Goal: Information Seeking & Learning: Learn about a topic

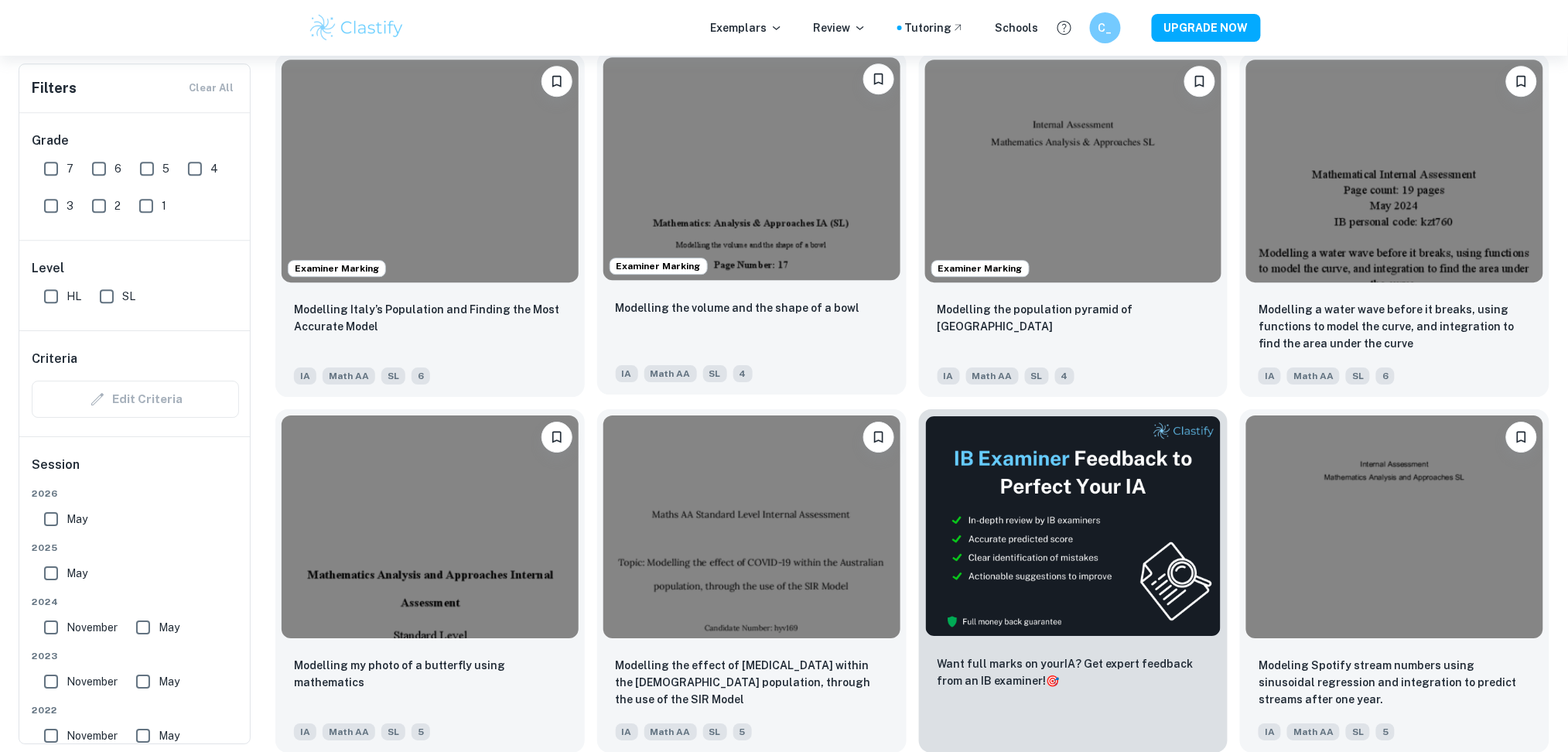
scroll to position [1688, 0]
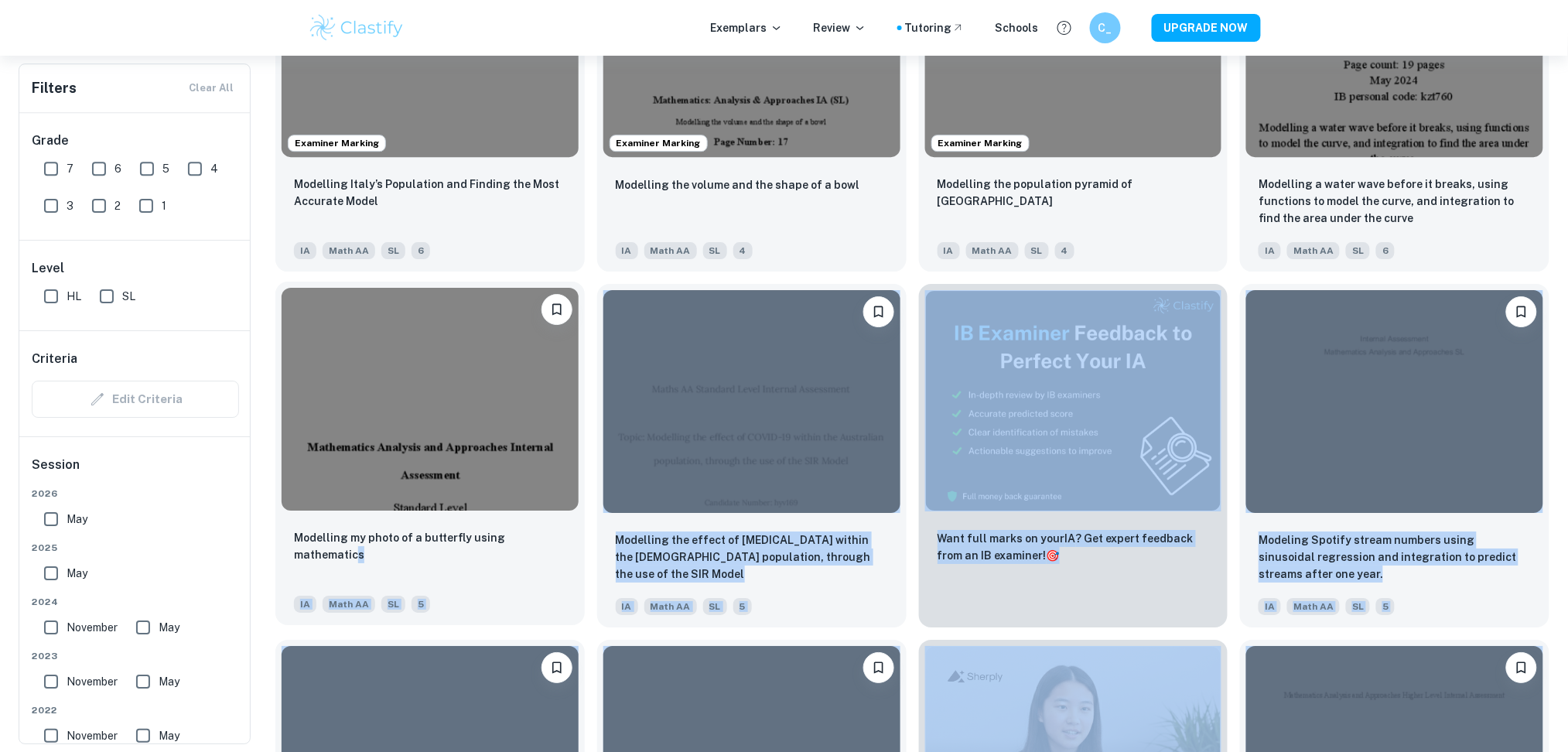
drag, startPoint x: 501, startPoint y: 550, endPoint x: 550, endPoint y: 537, distance: 50.7
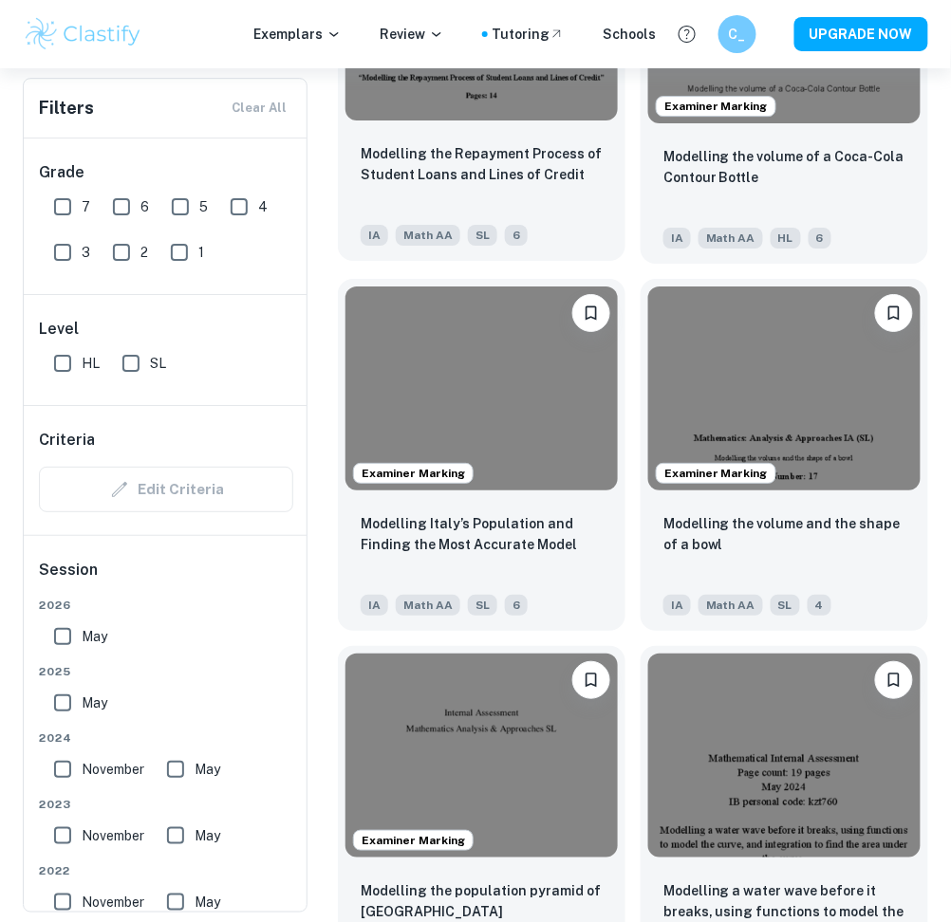
scroll to position [2599, 0]
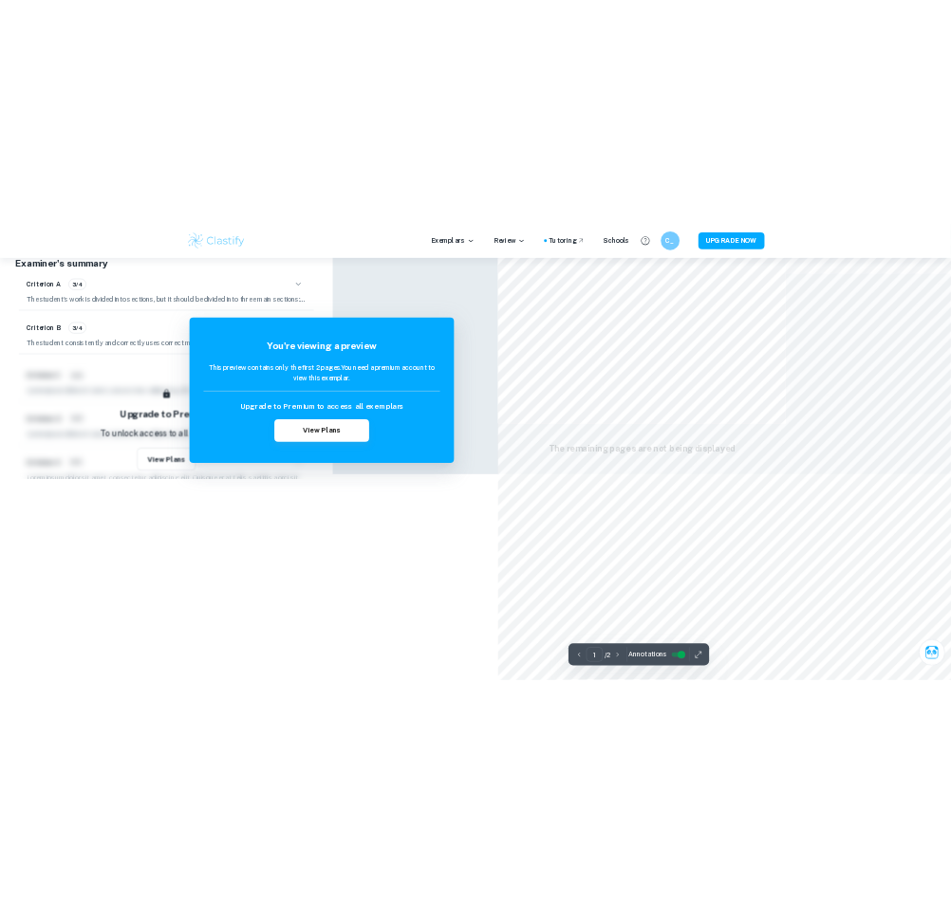
scroll to position [677, 0]
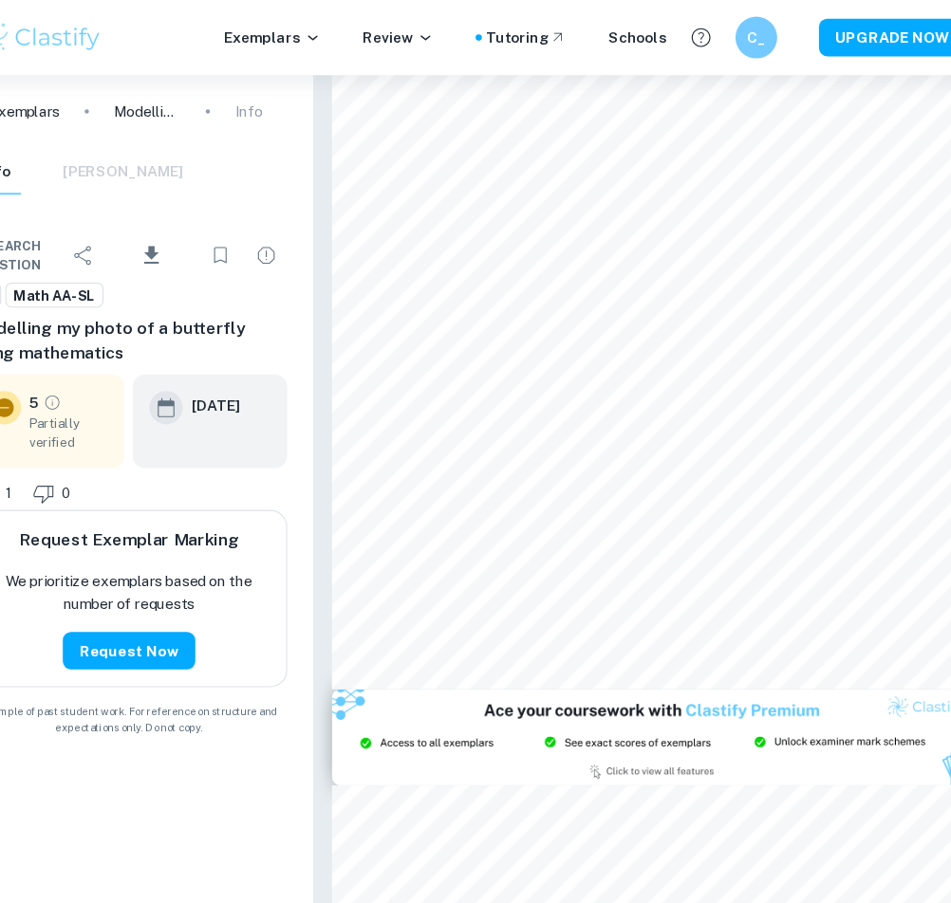
scroll to position [10215, 0]
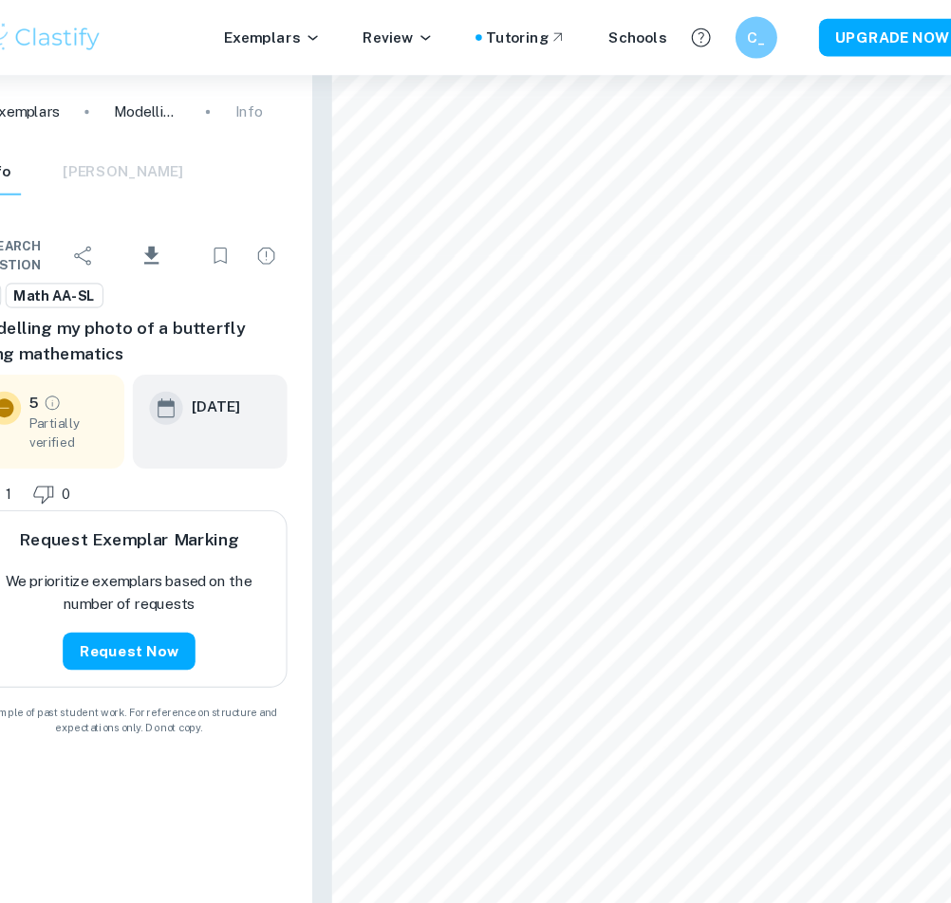
type input "19"
